Goal: Task Accomplishment & Management: Use online tool/utility

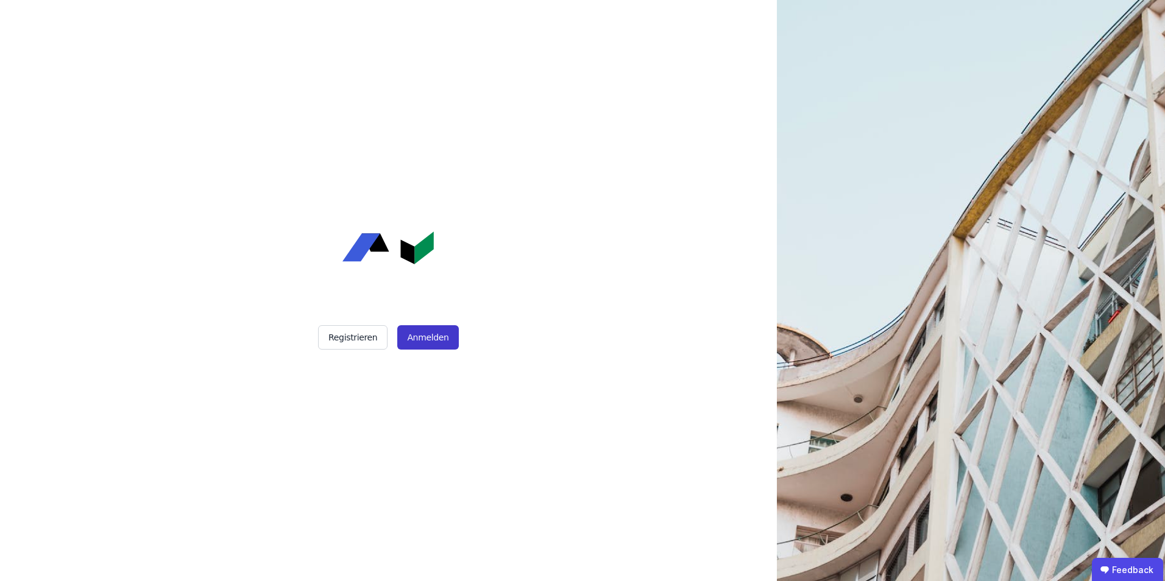
click at [436, 342] on button "Anmelden" at bounding box center [427, 337] width 61 height 24
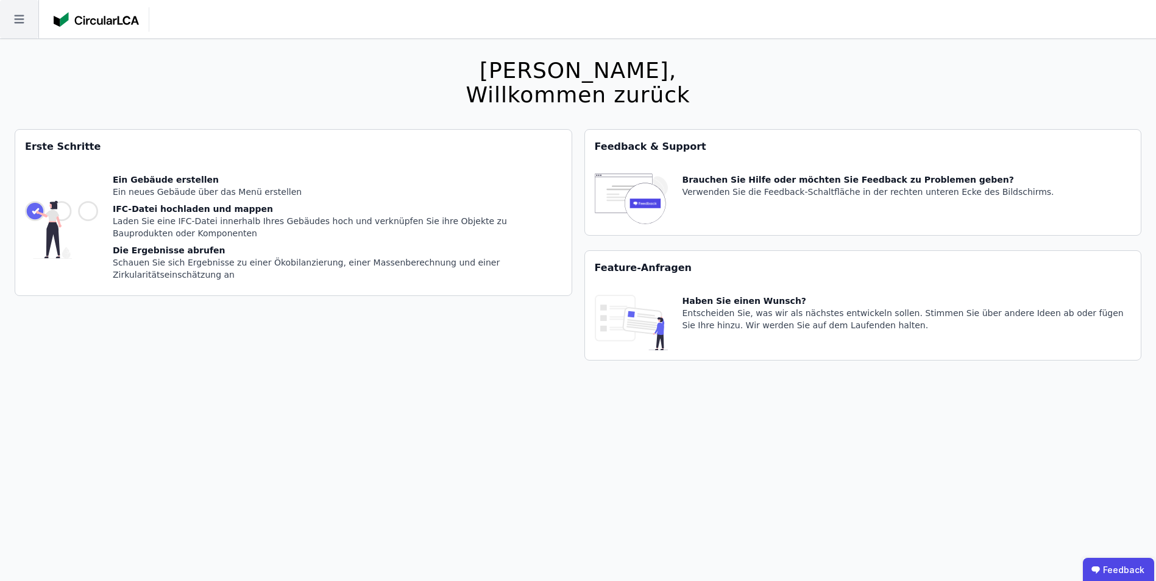
click at [18, 20] on icon at bounding box center [19, 19] width 38 height 38
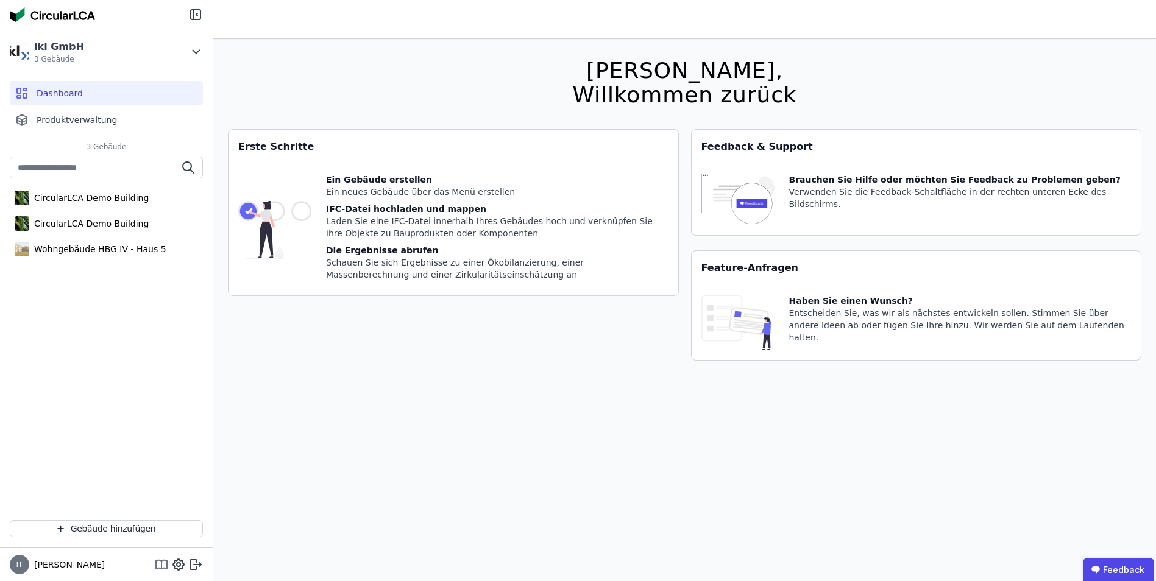
click at [162, 564] on icon at bounding box center [162, 565] width 0 height 8
click at [178, 566] on icon at bounding box center [179, 565] width 4 height 4
select select "*"
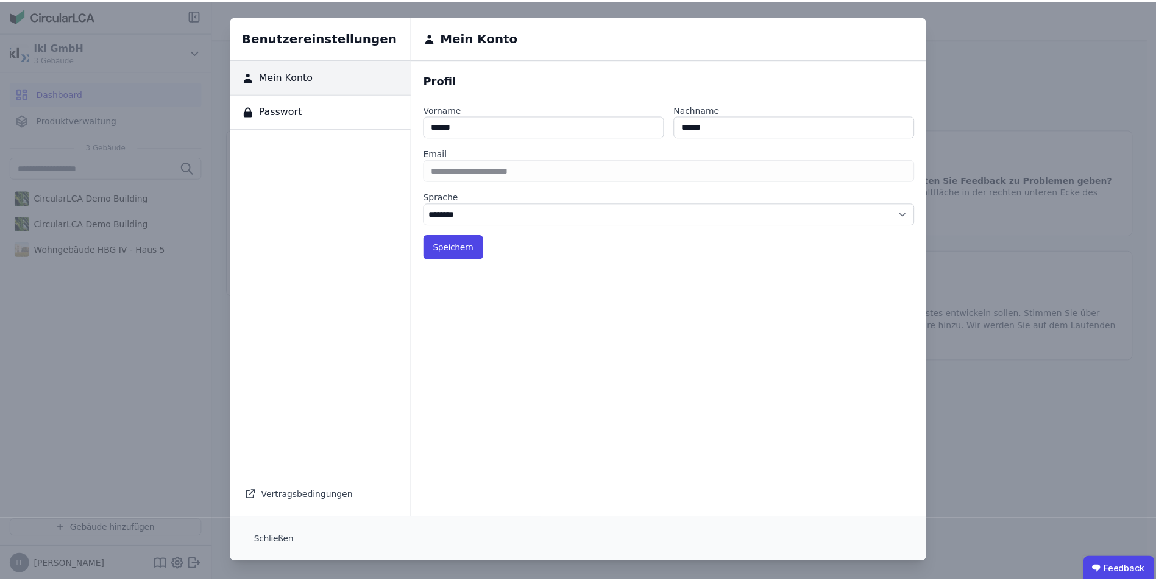
scroll to position [4, 0]
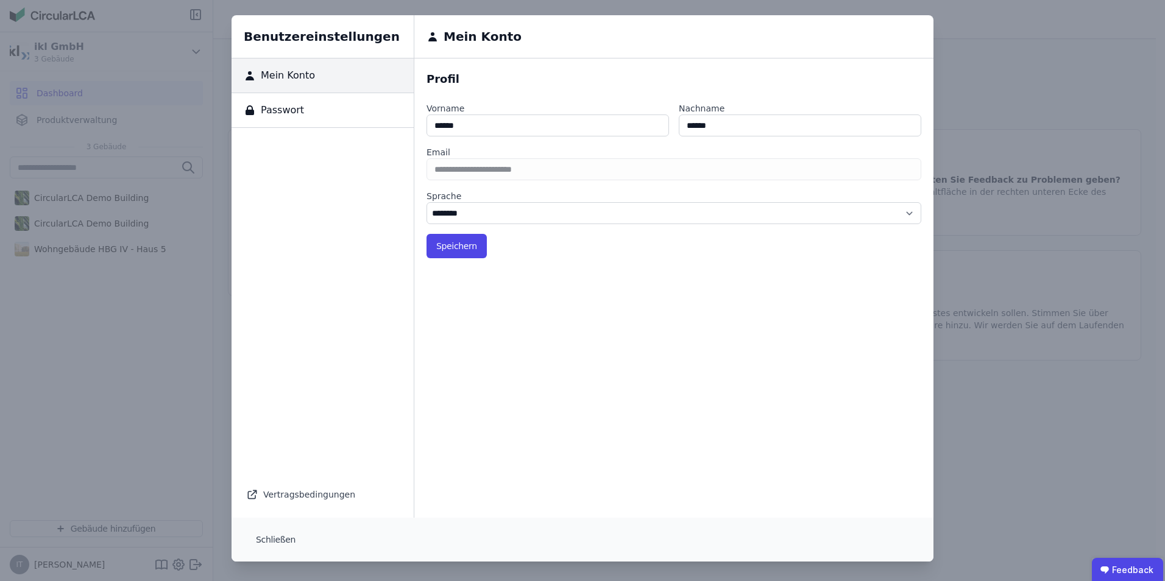
click at [277, 112] on span "Passwort" at bounding box center [280, 110] width 48 height 15
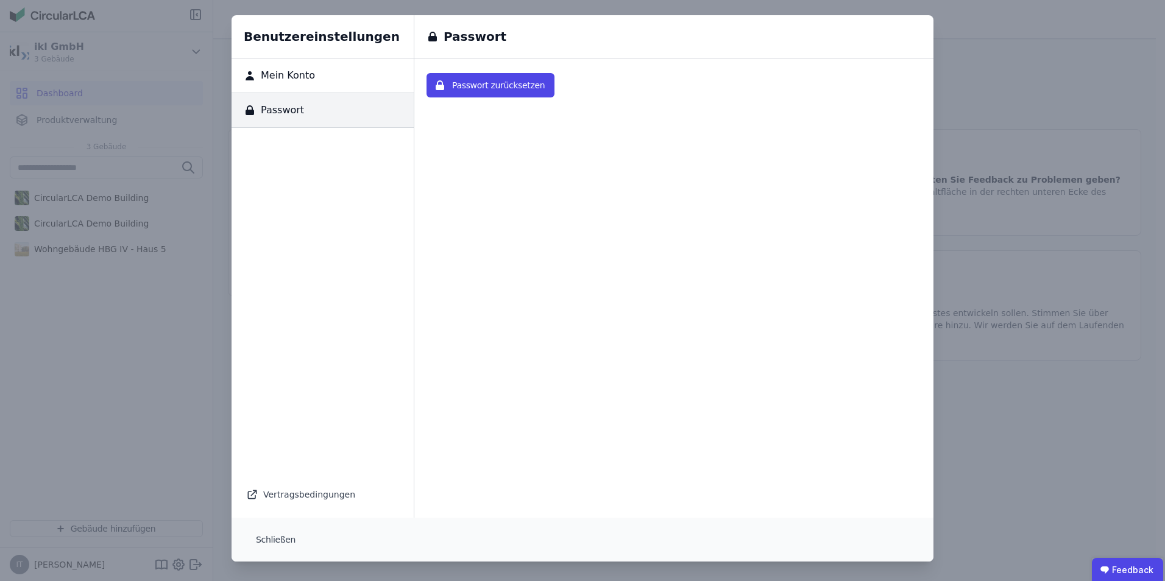
click at [283, 71] on span "Mein Konto" at bounding box center [285, 75] width 59 height 15
select select "*"
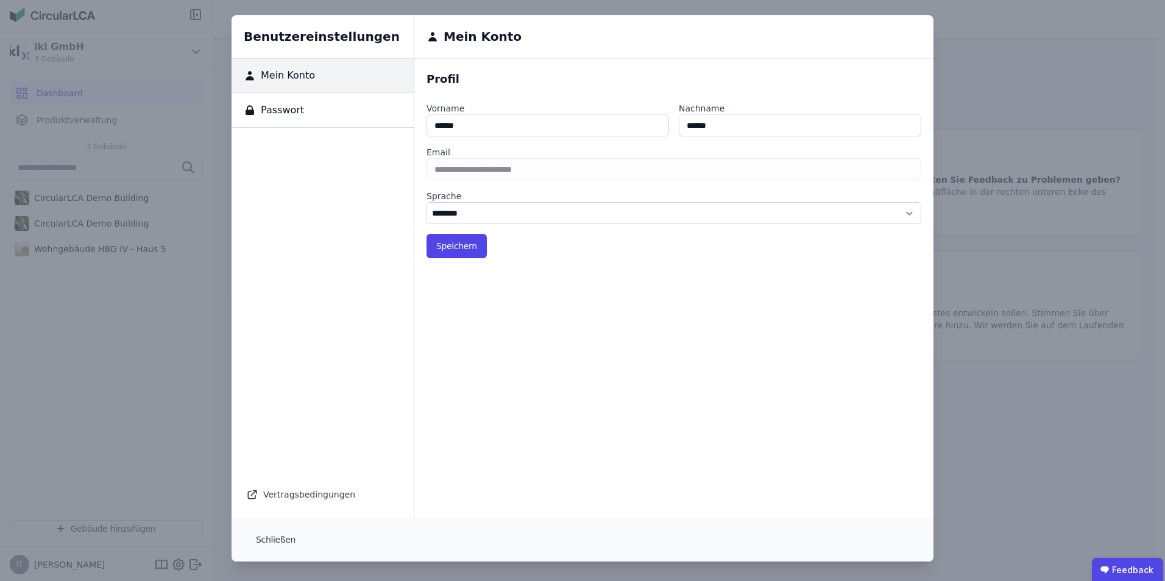
click at [308, 496] on div "Vertragsbedingungen" at bounding box center [322, 494] width 153 height 17
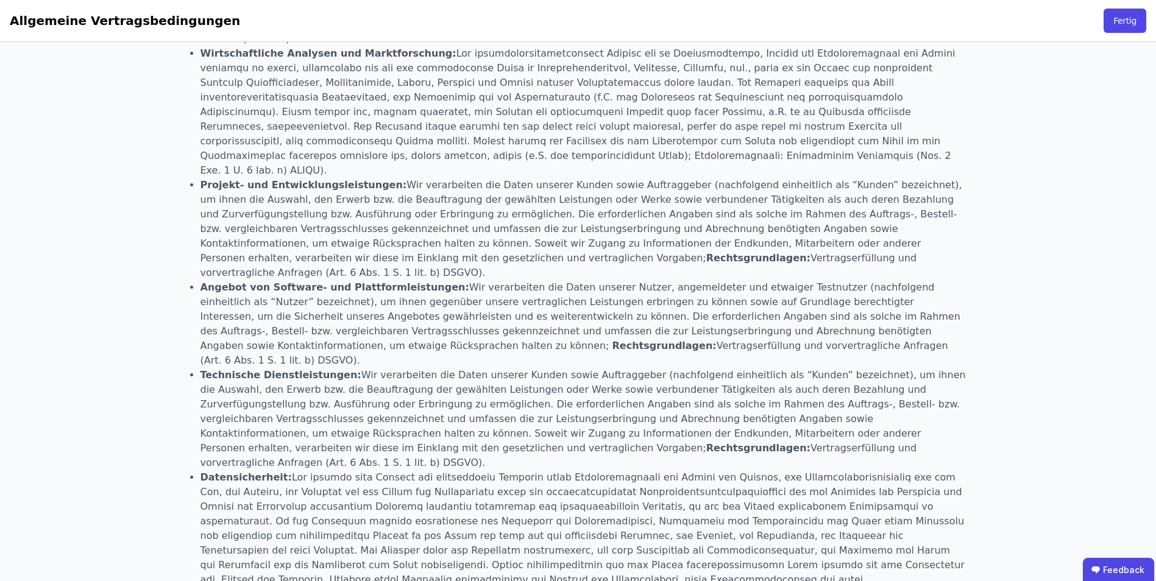
scroll to position [1096, 0]
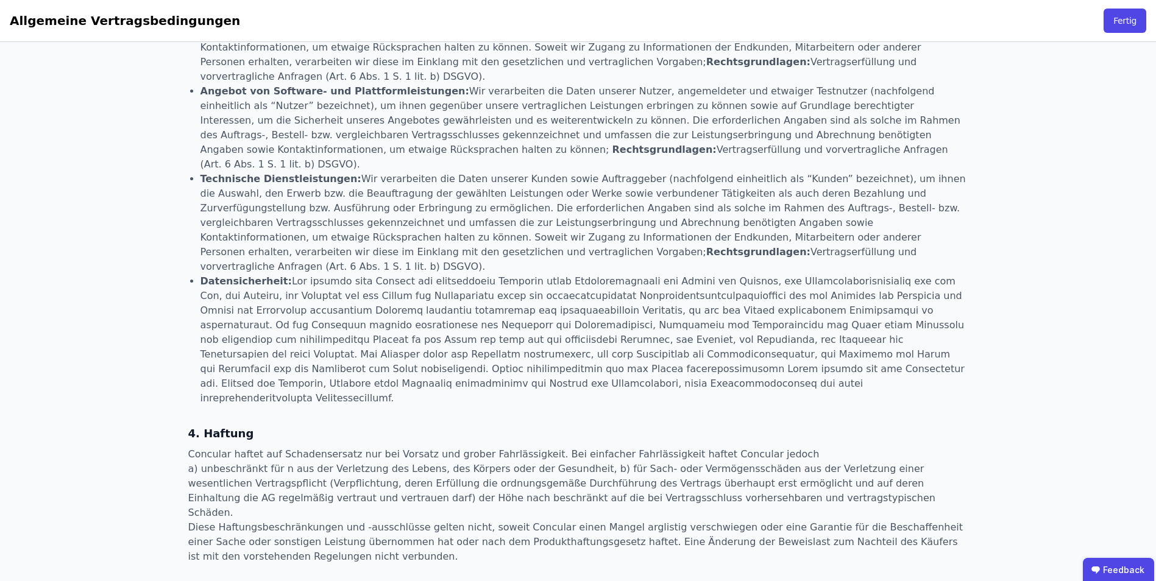
select select "*"
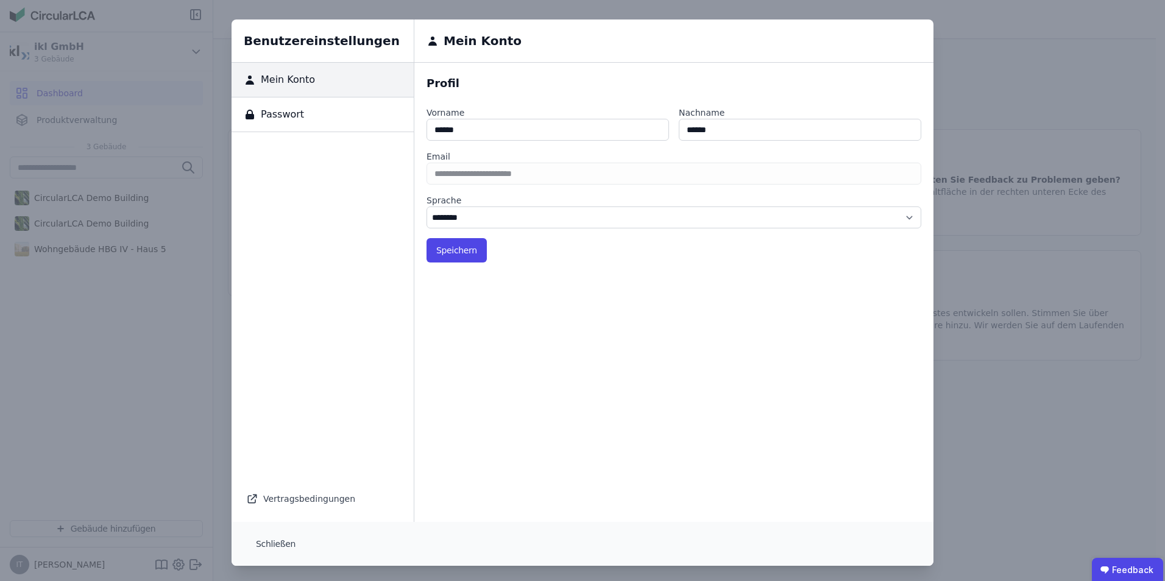
click at [86, 405] on div "Benutzereinstellungen Mein Konto Passwort Vertragsbedingungen Mein Konto Profil…" at bounding box center [582, 293] width 1165 height 586
click at [1132, 212] on div "Benutzereinstellungen Mein Konto Passwort Vertragsbedingungen Mein Konto Profil…" at bounding box center [582, 293] width 1165 height 586
click at [272, 538] on button "Schließen" at bounding box center [275, 544] width 59 height 24
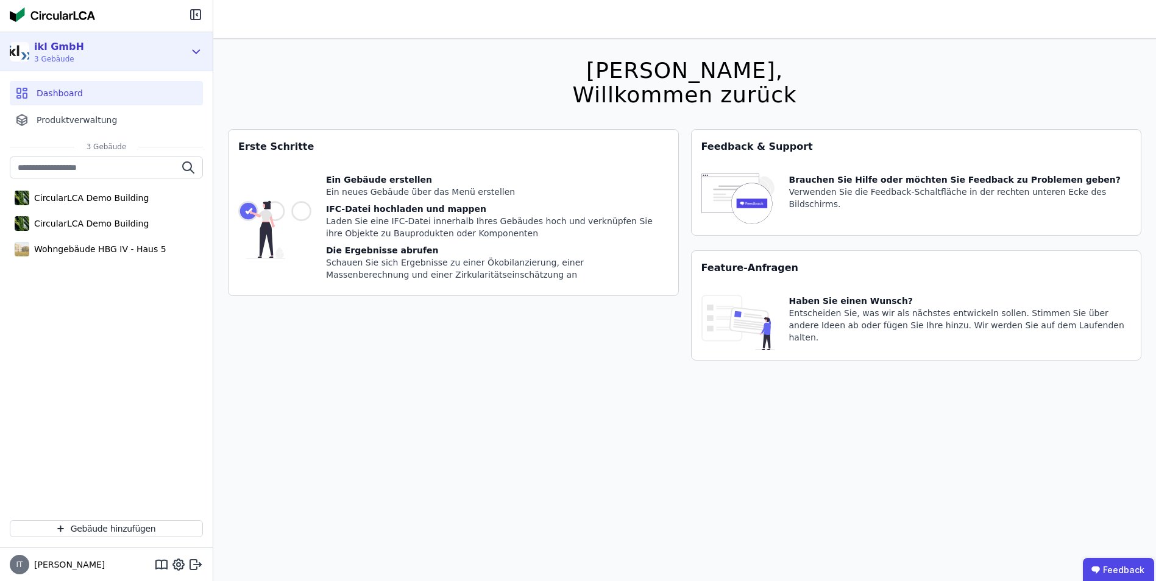
click at [197, 48] on icon at bounding box center [196, 51] width 13 height 15
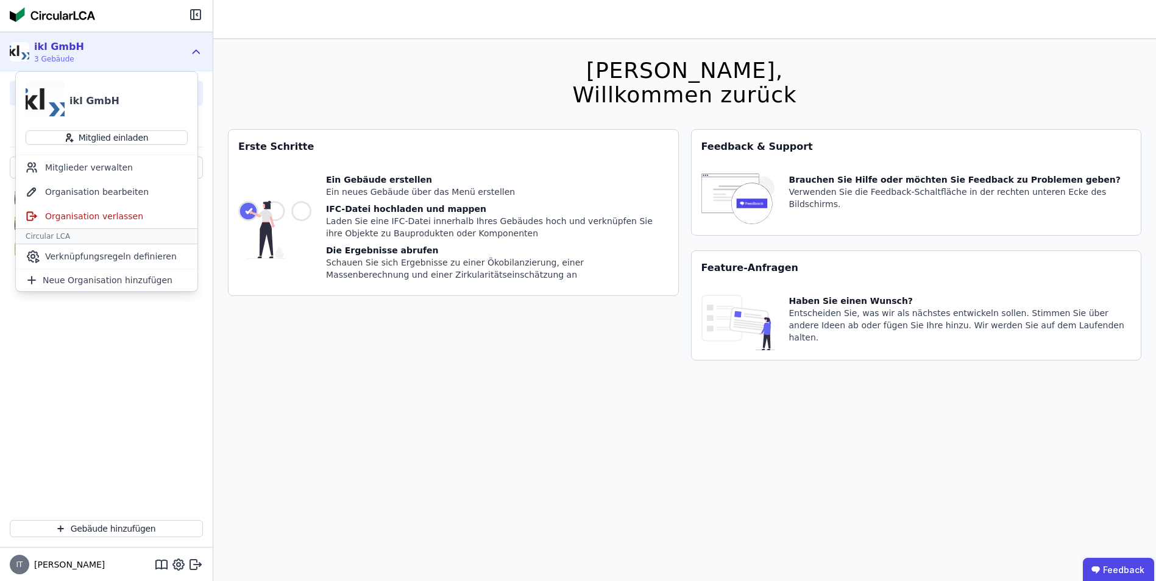
click at [198, 49] on icon at bounding box center [196, 51] width 13 height 15
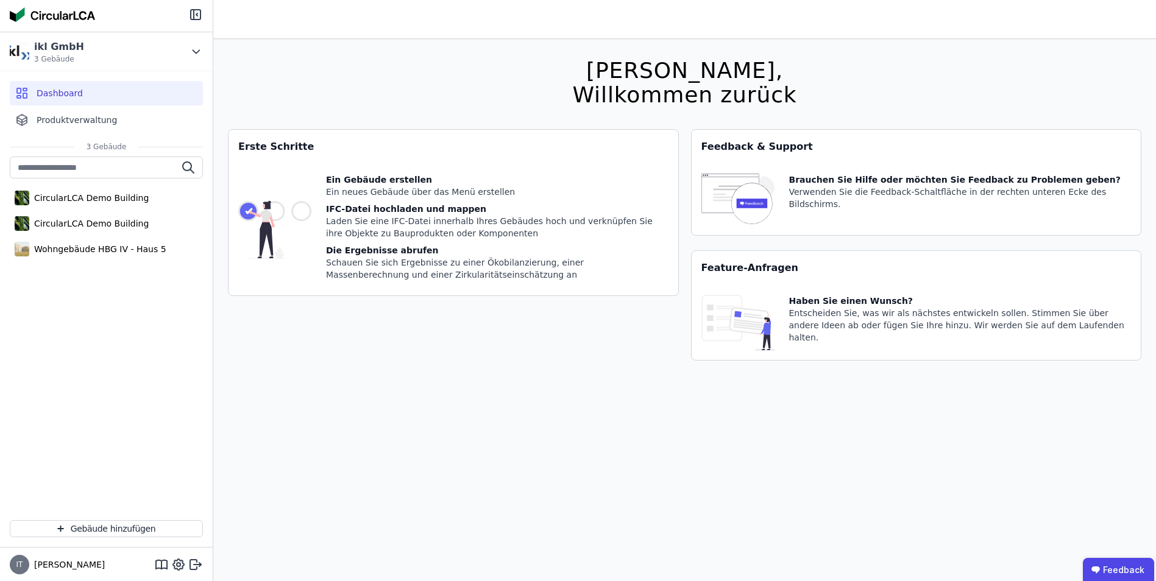
click at [57, 18] on img at bounding box center [52, 14] width 85 height 15
click at [769, 205] on img at bounding box center [738, 200] width 73 height 52
click at [809, 153] on div "Feedback & Support" at bounding box center [917, 147] width 450 height 34
click at [283, 214] on img at bounding box center [274, 230] width 73 height 112
click at [469, 265] on div "Schauen Sie sich Ergebnisse zu einer Ökobilanzierung, einer Massenberechnung un…" at bounding box center [497, 269] width 343 height 24
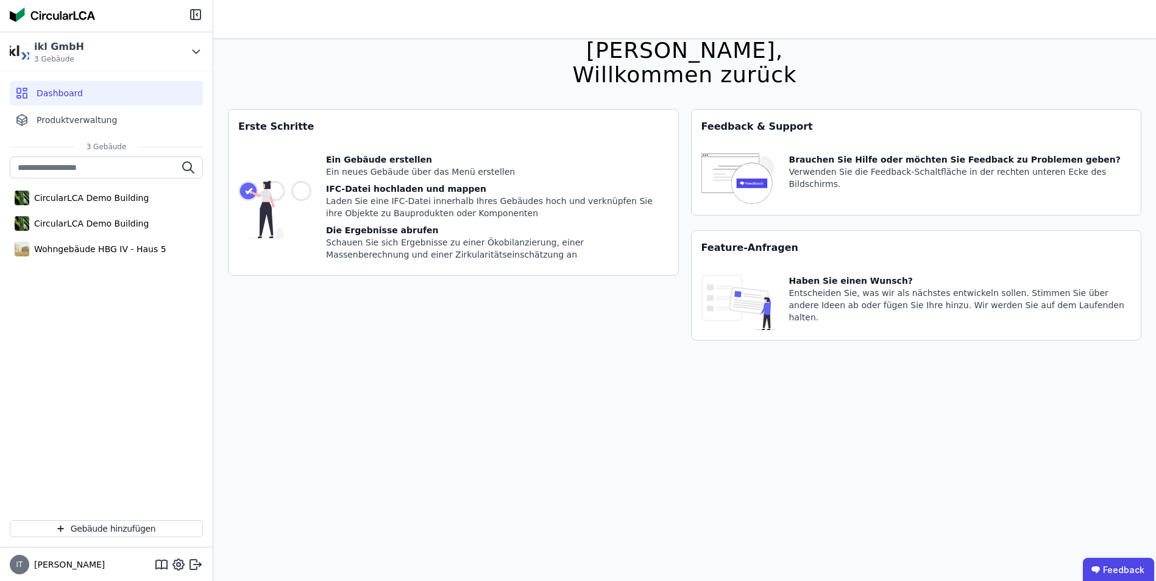
scroll to position [39, 0]
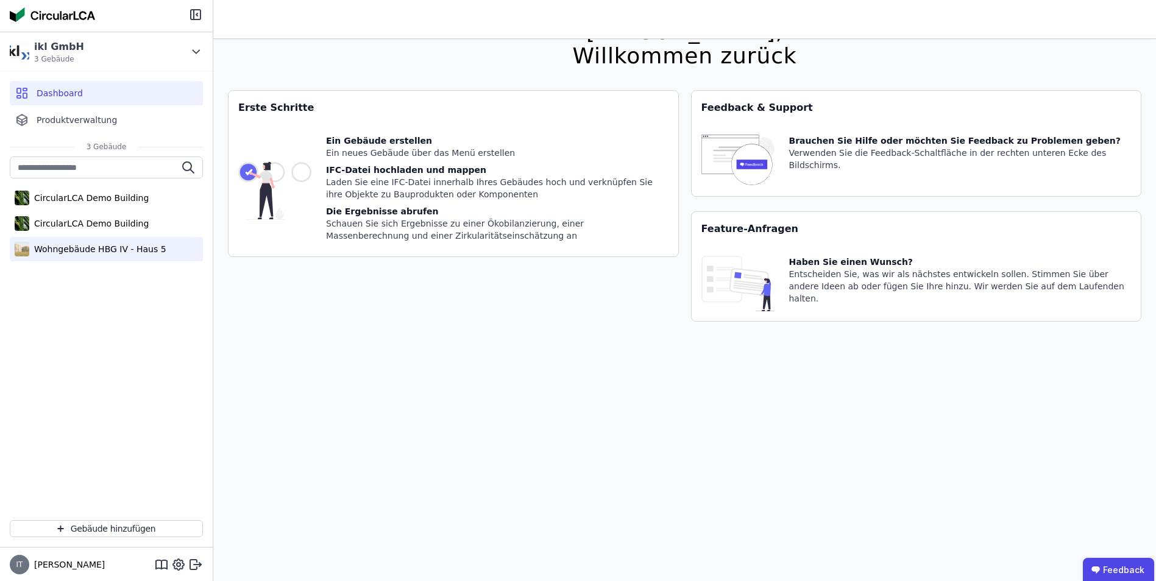
click at [105, 252] on div "Wohngebäude HBG IV - Haus 5" at bounding box center [97, 249] width 137 height 12
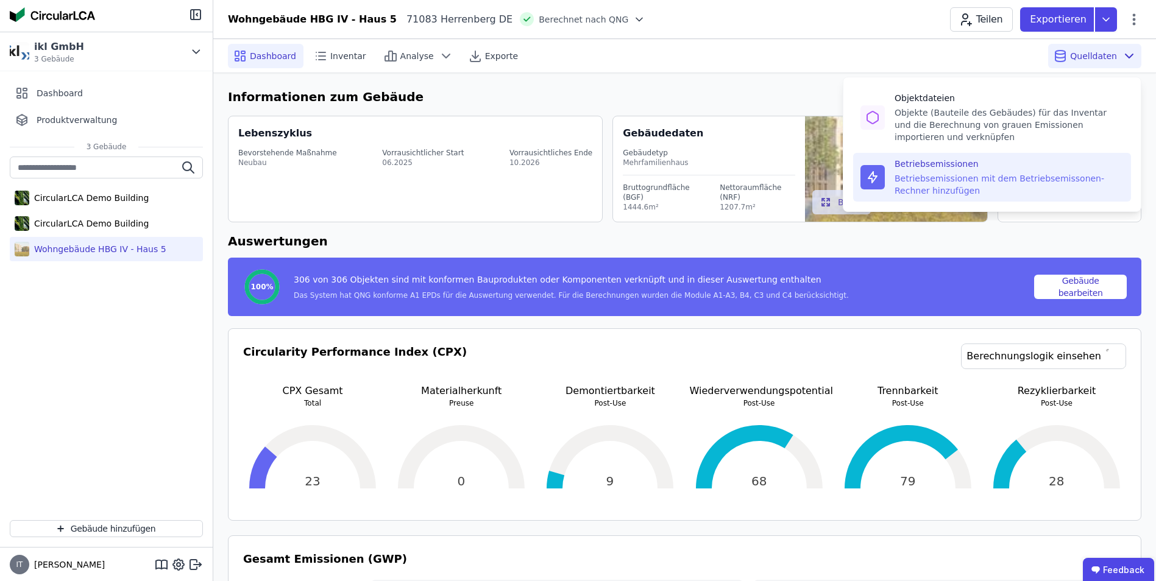
click at [975, 174] on div "Betriebsemissionen mit dem Betriebsemissonen-Rechner hinzufügen" at bounding box center [1009, 184] width 229 height 24
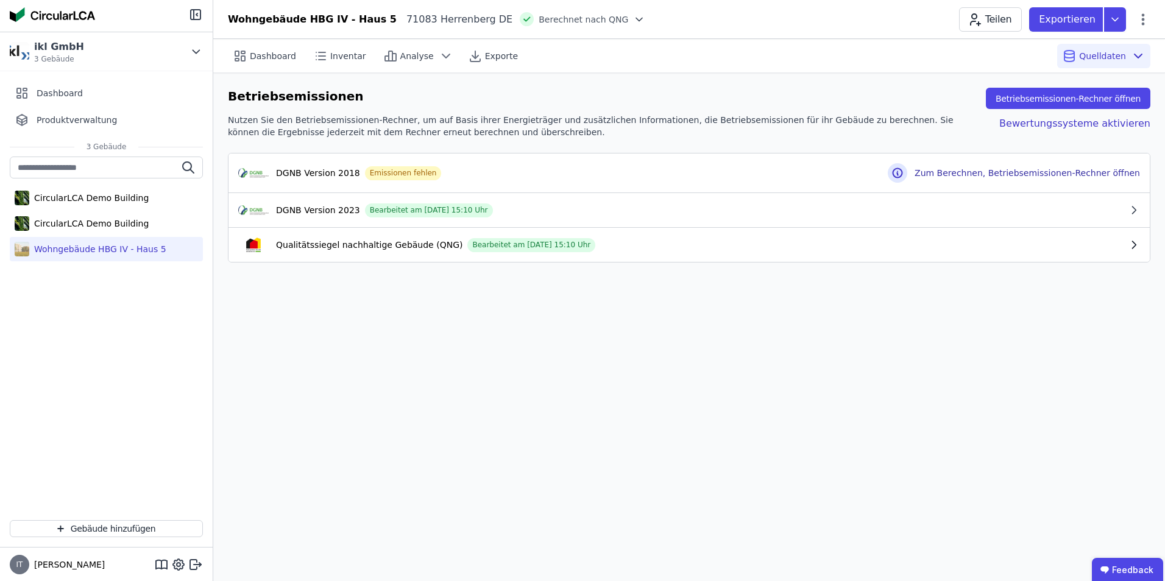
click at [1131, 245] on icon "button" at bounding box center [1134, 245] width 12 height 12
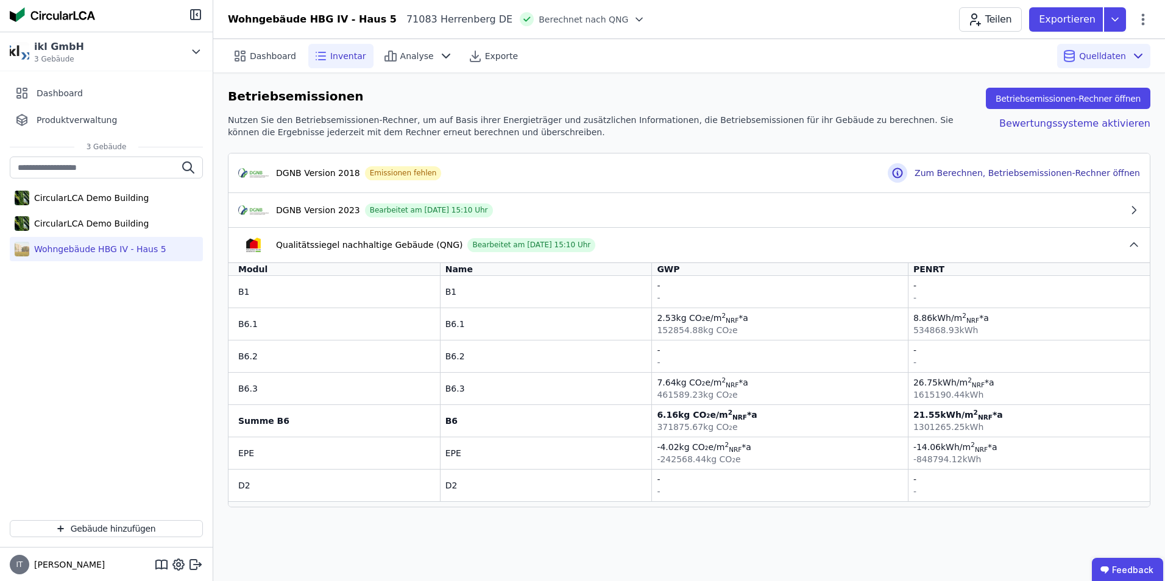
click at [332, 58] on span "Inventar" at bounding box center [348, 56] width 36 height 12
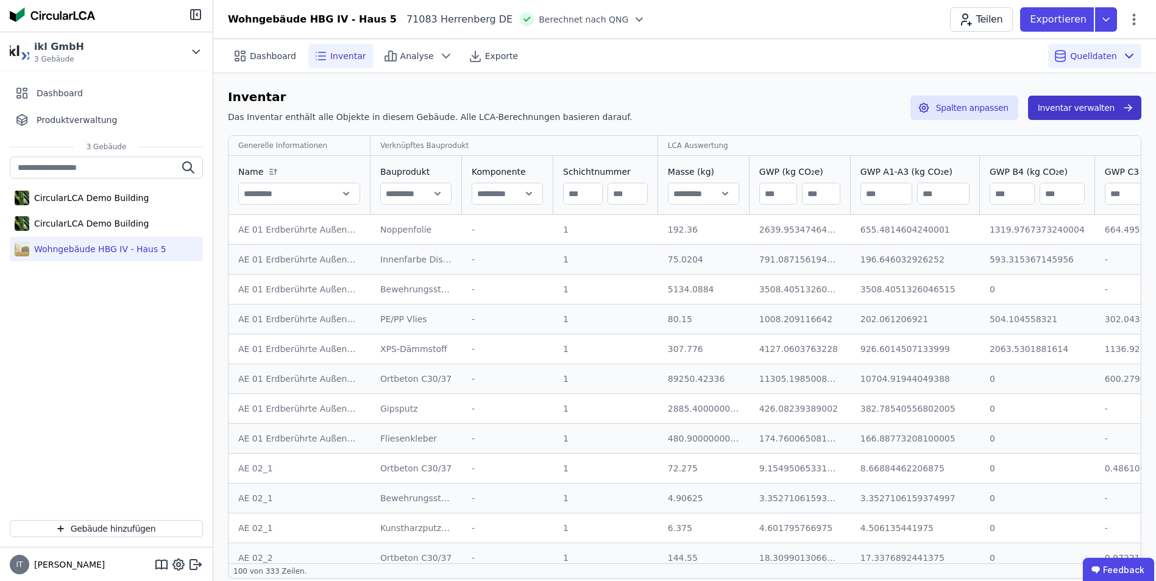
click at [1083, 108] on button "Inventar verwalten" at bounding box center [1084, 108] width 113 height 24
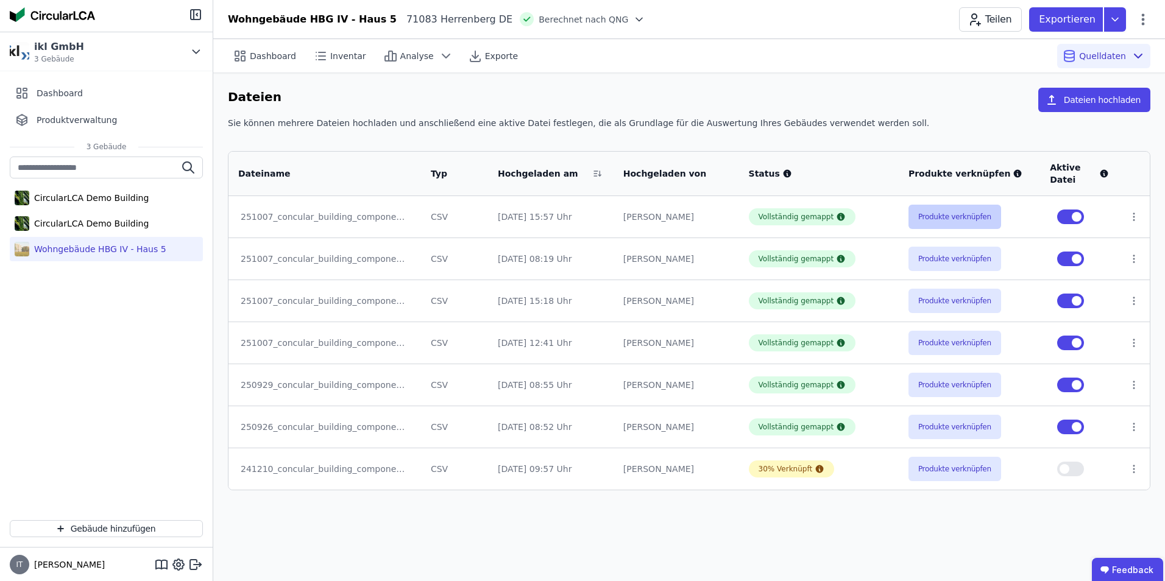
click at [961, 213] on button "Produkte verknüpfen" at bounding box center [955, 217] width 93 height 24
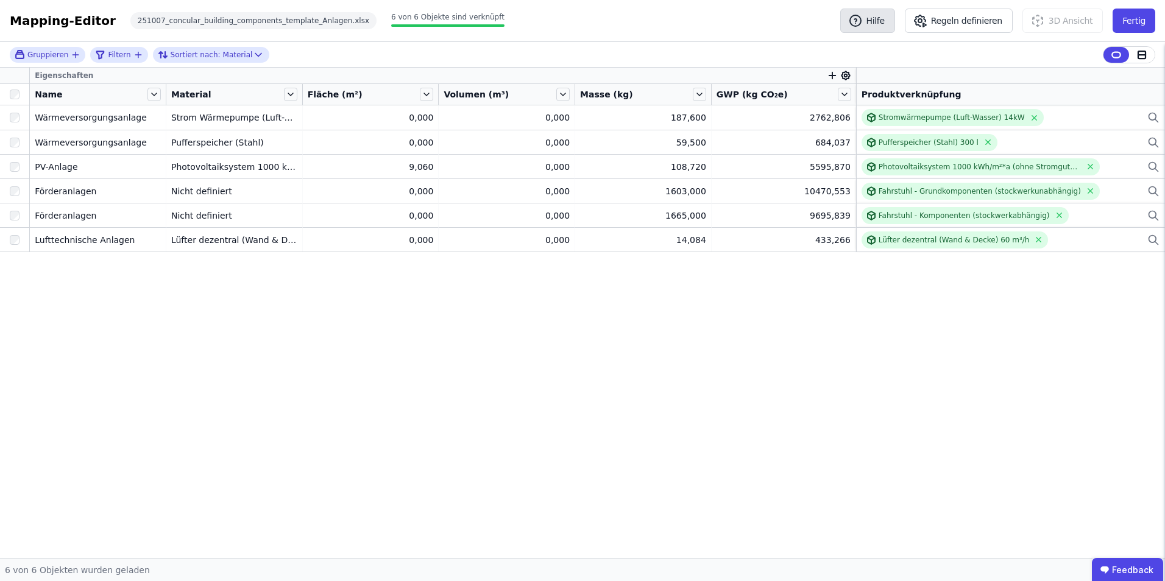
click at [883, 26] on button "Hilfe" at bounding box center [867, 21] width 55 height 24
